Goal: Information Seeking & Learning: Find contact information

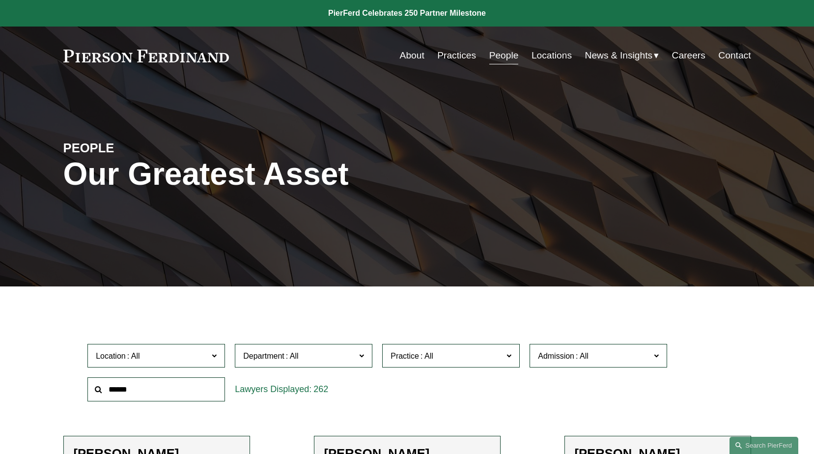
click at [173, 386] on input "text" at bounding box center [156, 389] width 138 height 24
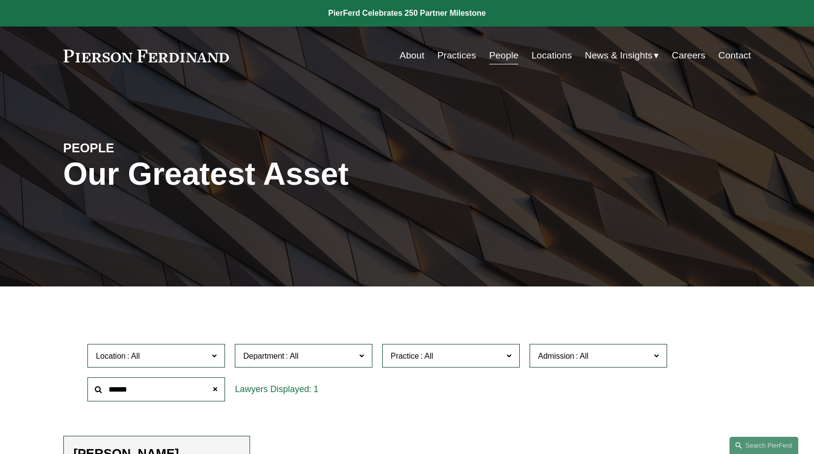
type input "******"
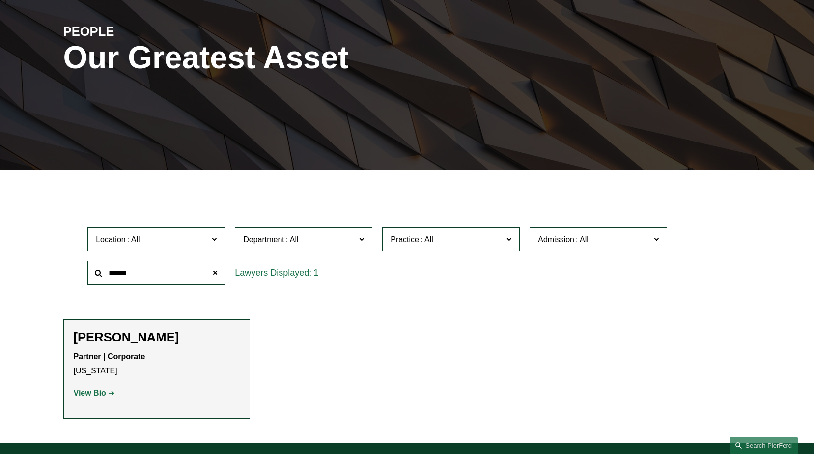
scroll to position [147, 0]
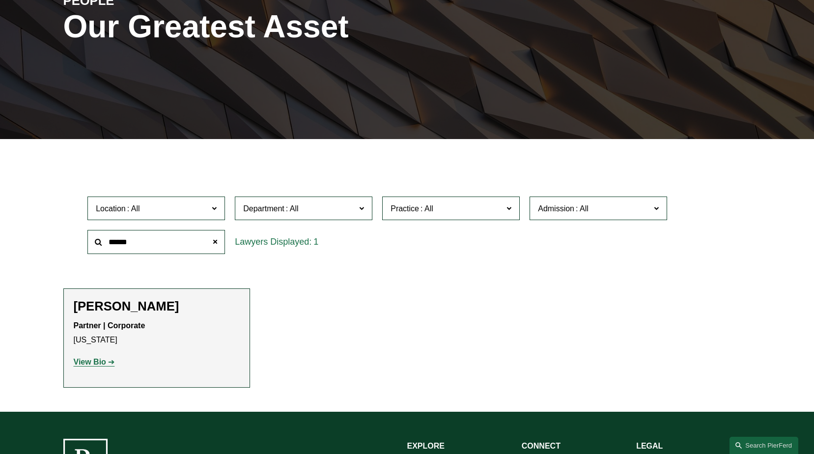
click at [94, 364] on strong "View Bio" at bounding box center [90, 362] width 32 height 8
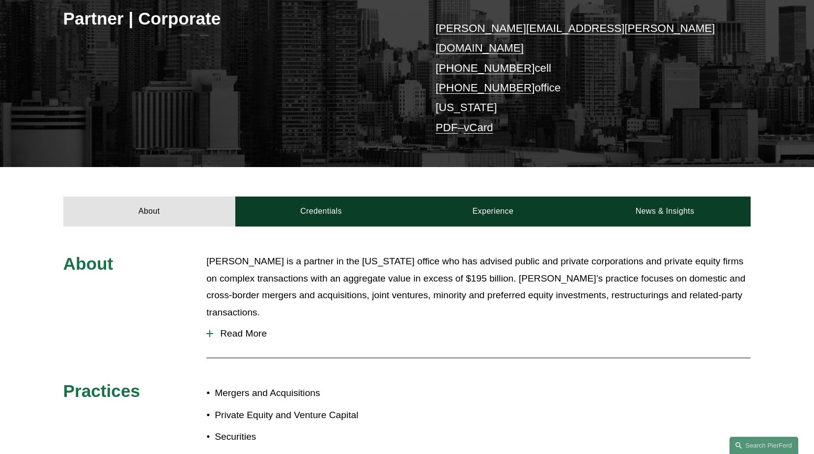
scroll to position [197, 0]
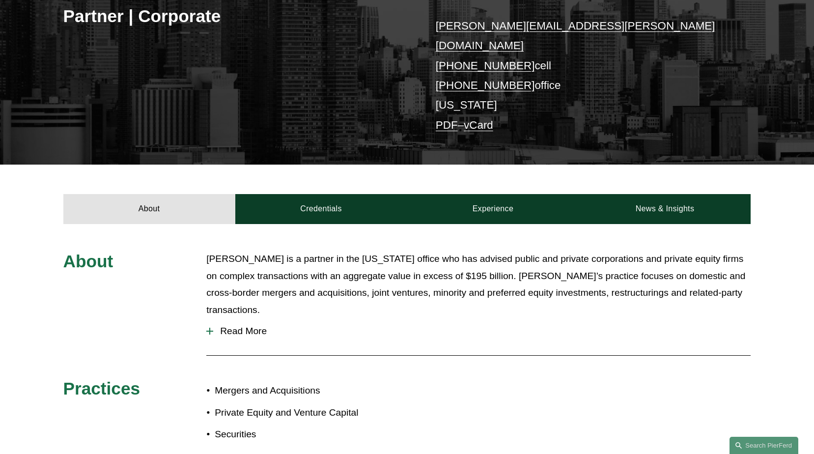
click at [209, 328] on div at bounding box center [209, 331] width 1 height 7
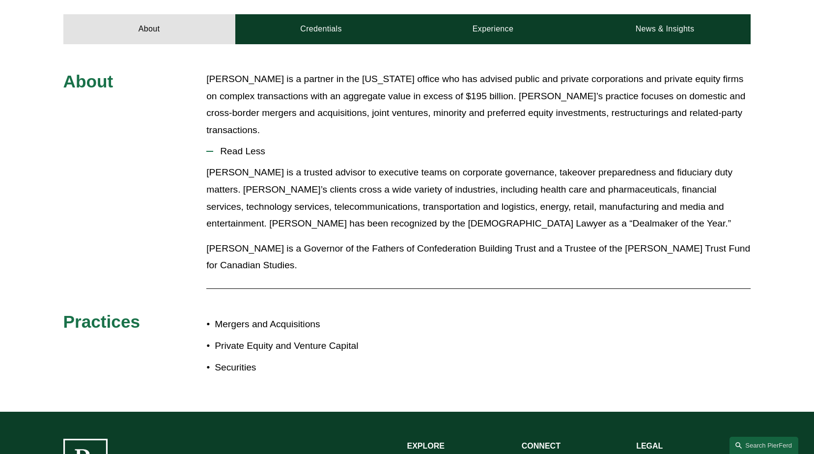
scroll to position [393, 0]
